Goal: Navigation & Orientation: Find specific page/section

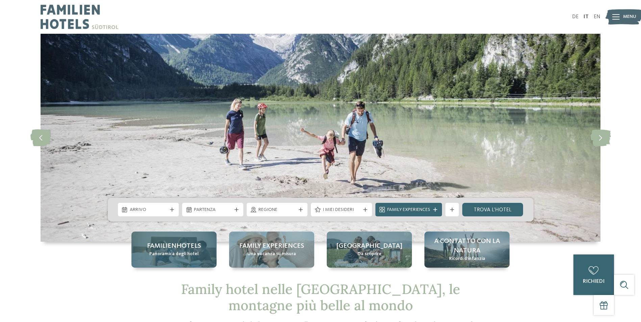
click at [199, 252] on div "Familienhotels Panoramica degli hotel" at bounding box center [173, 250] width 85 height 36
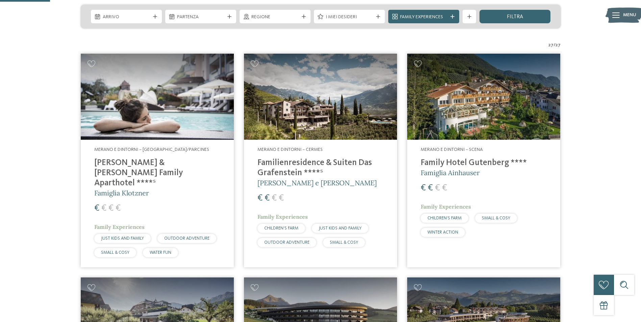
scroll to position [270, 0]
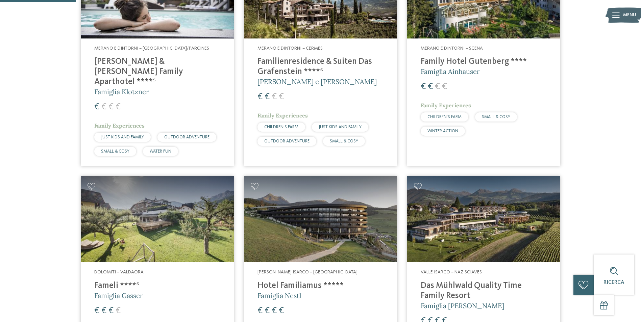
click at [292, 281] on h4 "Hotel Familiamus *****" at bounding box center [320, 286] width 126 height 10
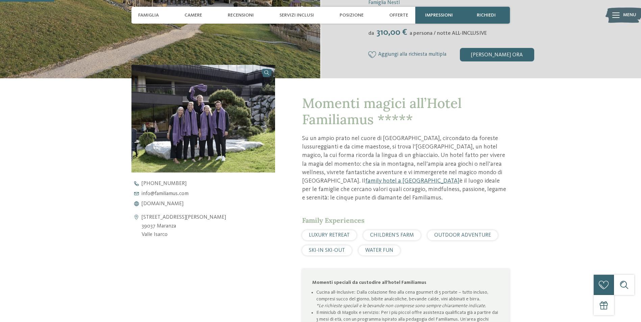
scroll to position [203, 0]
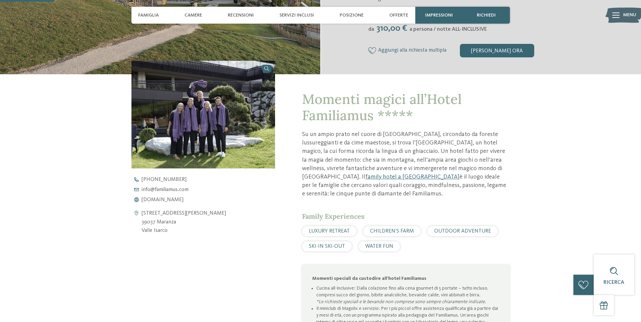
drag, startPoint x: 141, startPoint y: 222, endPoint x: 174, endPoint y: 233, distance: 34.9
click at [174, 233] on address "[STREET_ADDRESS][PERSON_NAME] 39037 [GEOGRAPHIC_DATA] [GEOGRAPHIC_DATA]" at bounding box center [184, 222] width 84 height 26
copy address "39037 Maranza Valle Isarco"
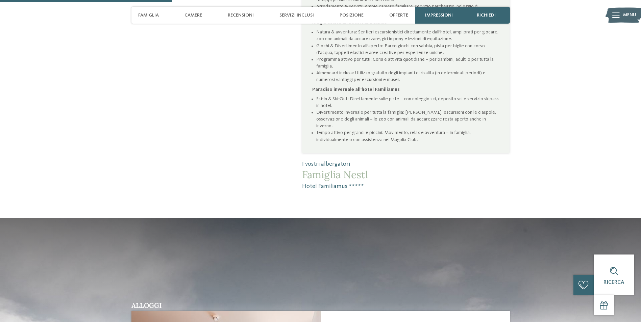
scroll to position [473, 0]
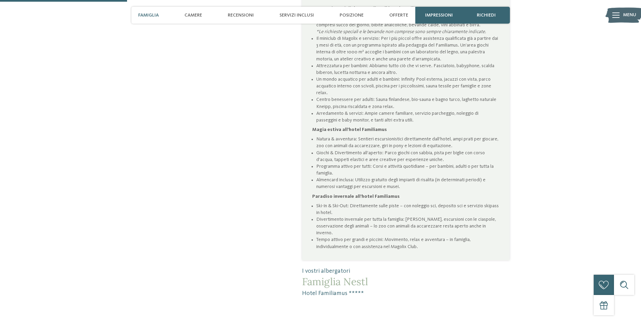
click at [143, 12] on span "Famiglia" at bounding box center [148, 15] width 21 height 6
click at [143, 14] on span "Famiglia" at bounding box center [148, 15] width 21 height 6
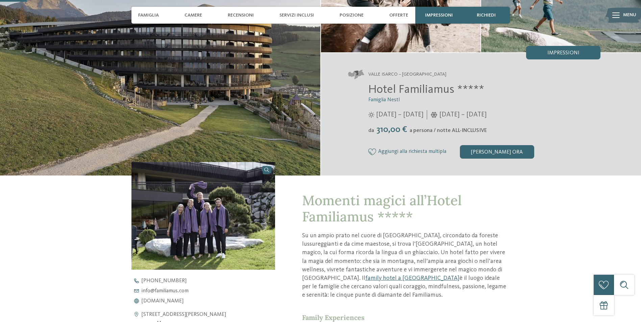
scroll to position [0, 0]
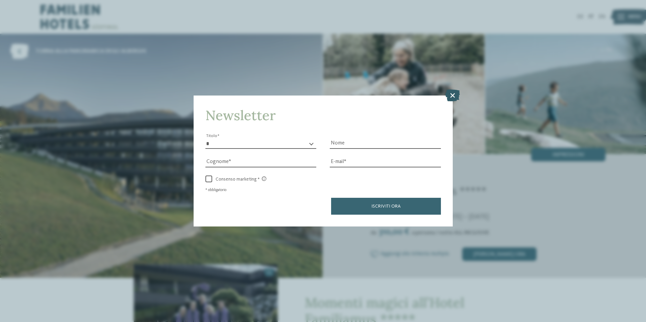
click at [450, 93] on icon at bounding box center [452, 95] width 15 height 12
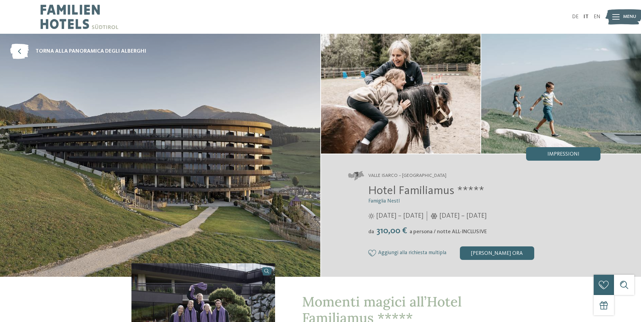
click at [175, 132] on img at bounding box center [160, 155] width 320 height 243
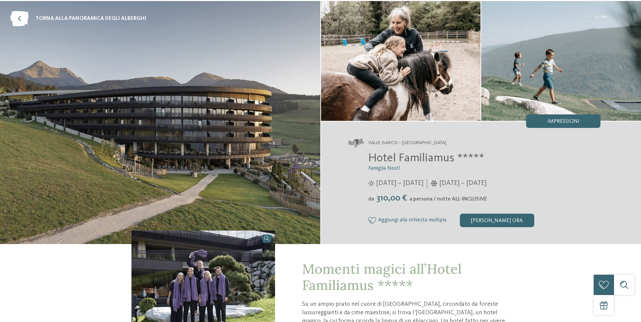
scroll to position [68, 0]
